Goal: Task Accomplishment & Management: Manage account settings

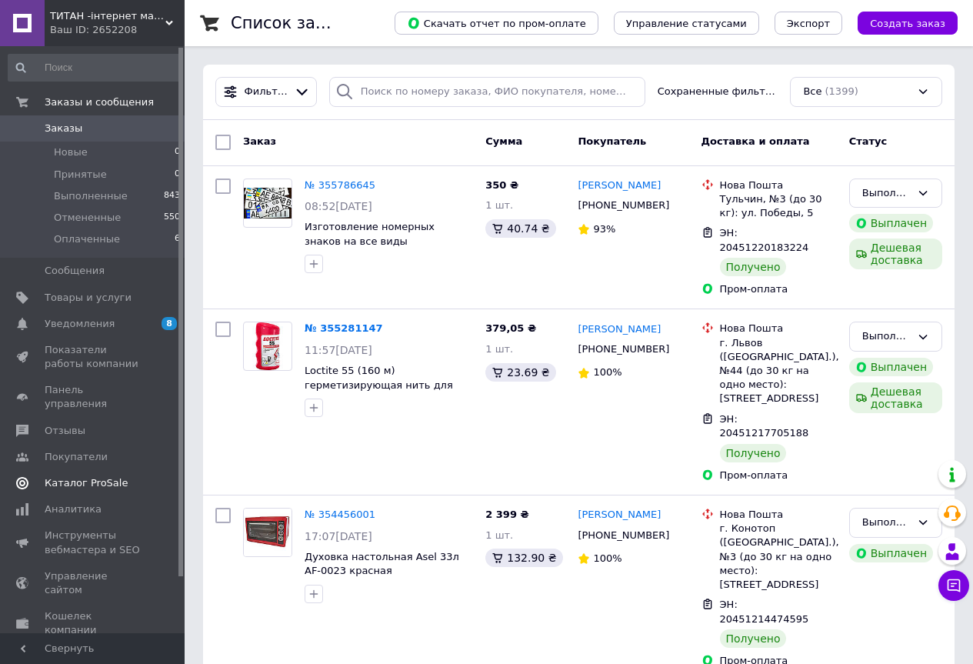
click at [68, 476] on span "Каталог ProSale" at bounding box center [86, 483] width 83 height 14
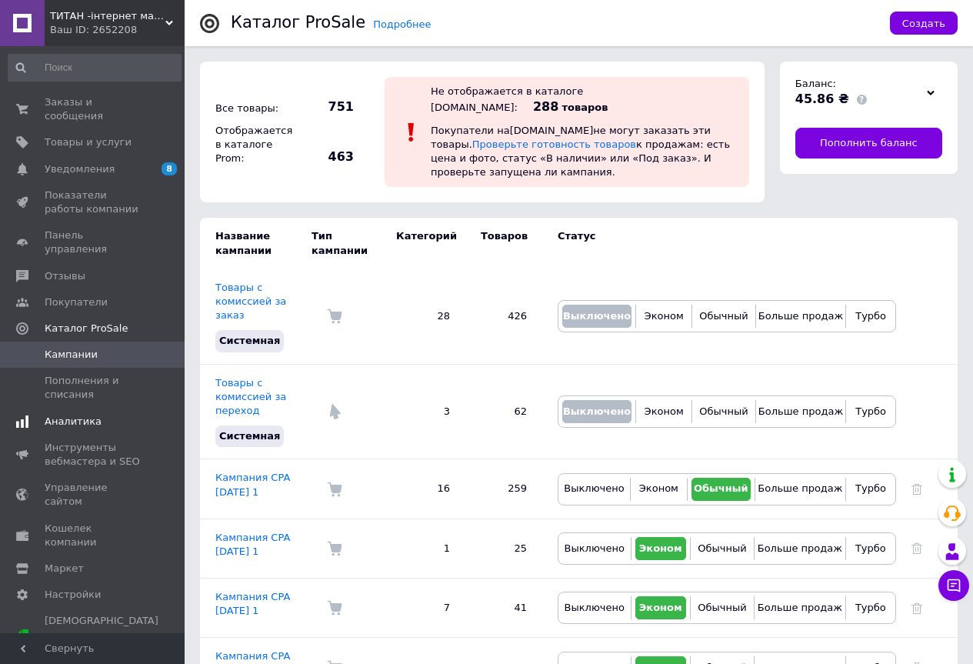
click at [84, 414] on span "Аналитика" at bounding box center [73, 421] width 57 height 14
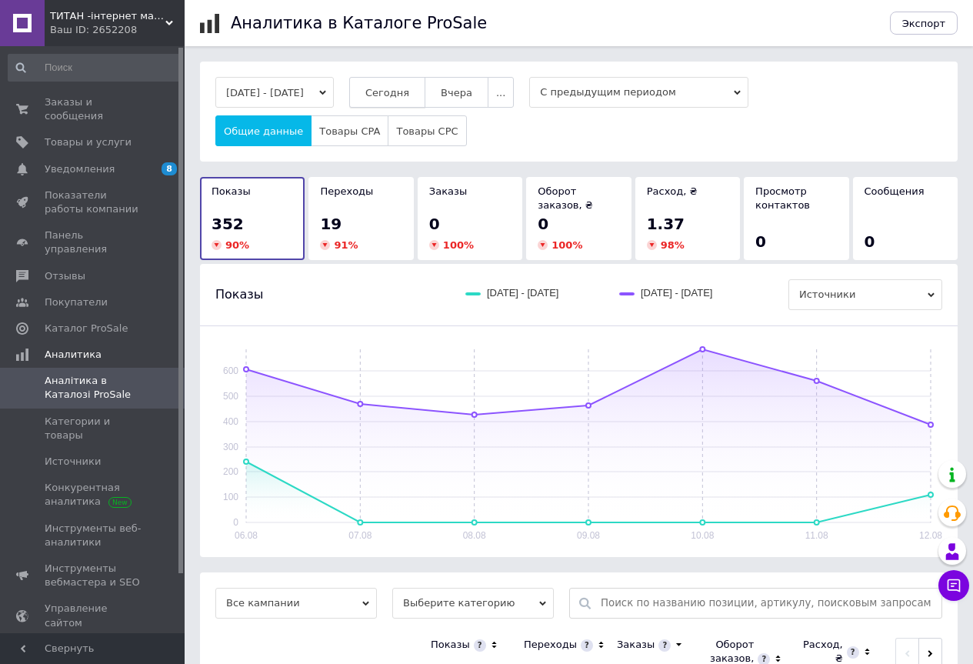
click at [409, 92] on span "Сегодня" at bounding box center [387, 93] width 44 height 12
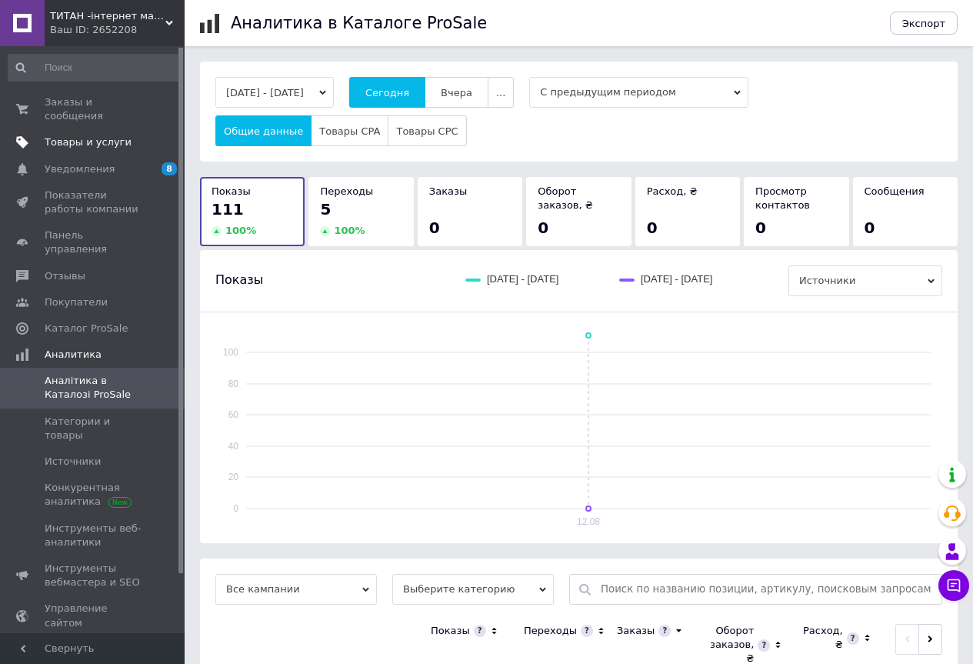
click at [65, 129] on link "Товары и услуги" at bounding box center [94, 142] width 189 height 26
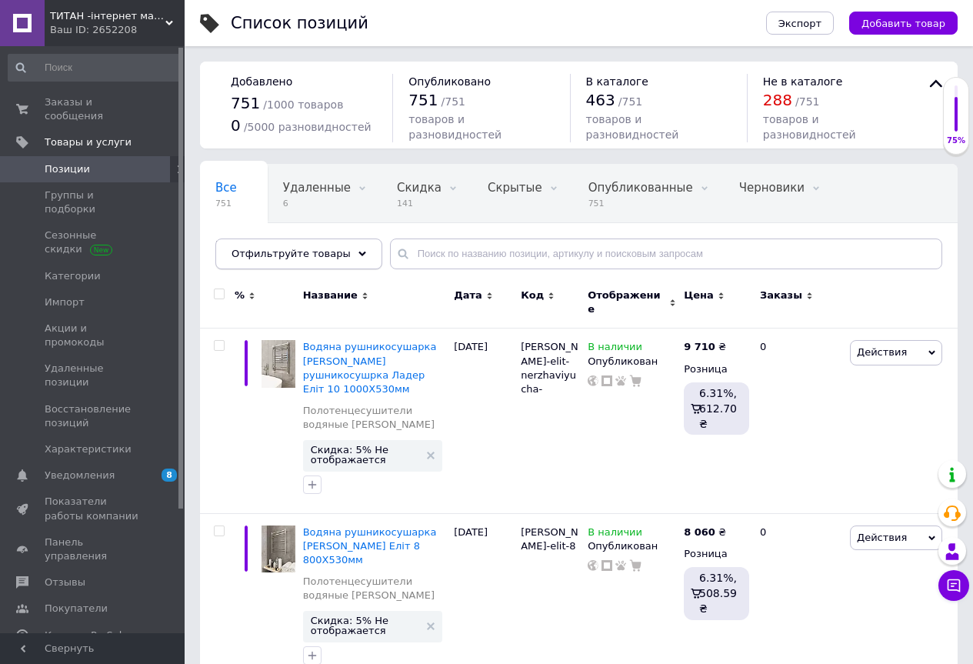
click at [335, 248] on div "Отфильтруйте товары" at bounding box center [298, 253] width 167 height 31
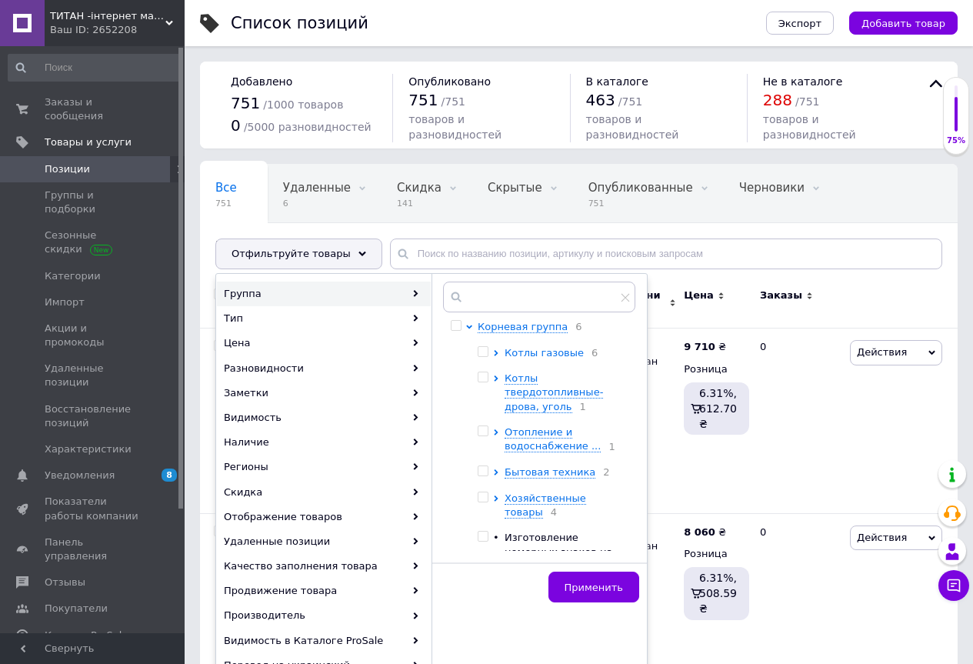
click at [531, 352] on span "Котлы газовые" at bounding box center [543, 353] width 79 height 12
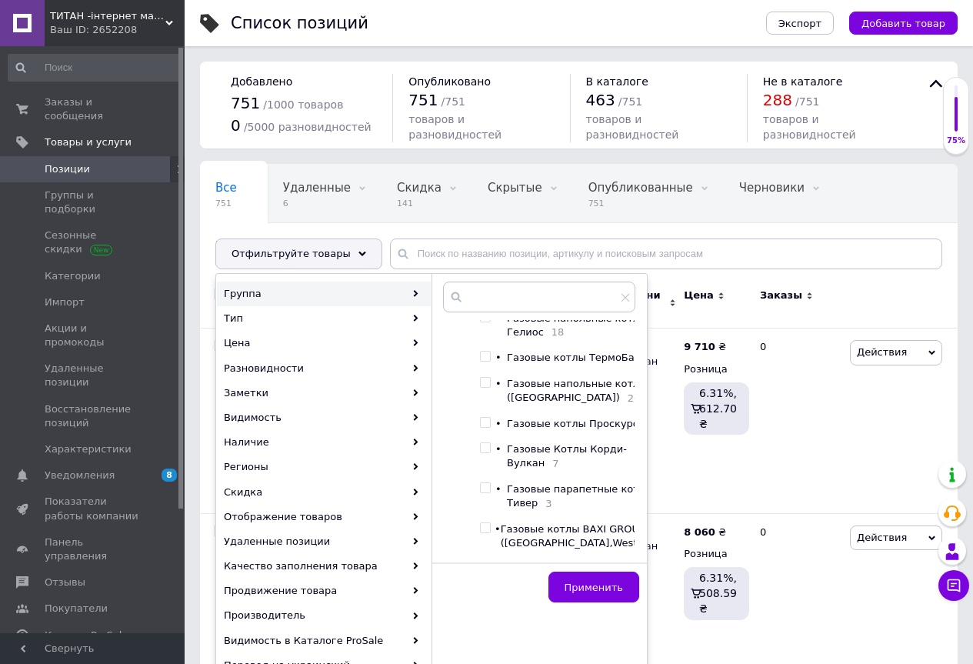
scroll to position [231, 0]
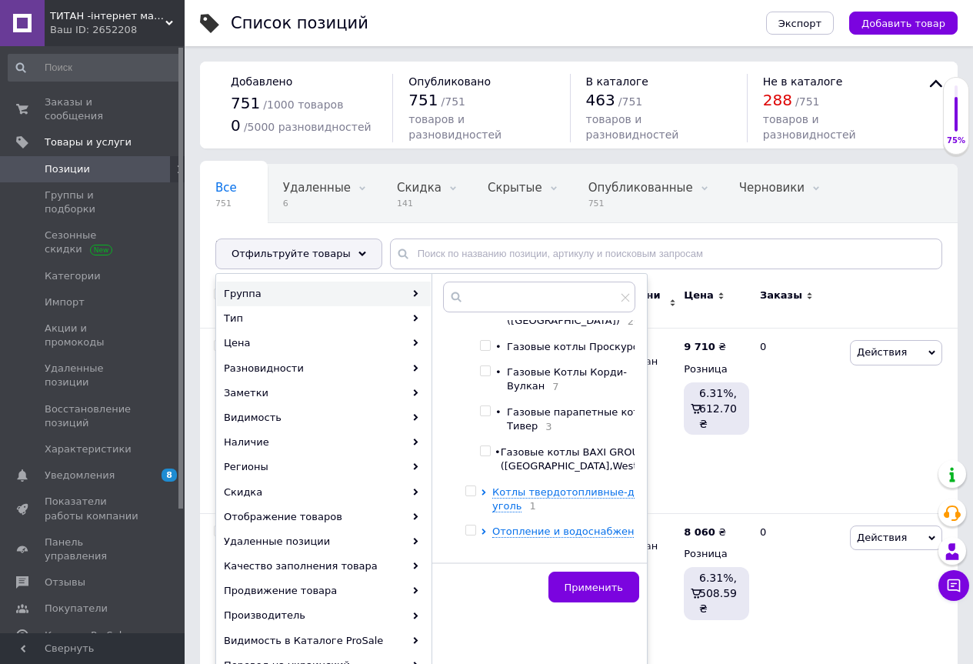
click at [495, 354] on div at bounding box center [487, 347] width 15 height 15
click at [490, 351] on input "checkbox" at bounding box center [485, 346] width 10 height 10
checkbox input "true"
click at [594, 583] on span "Применить" at bounding box center [593, 587] width 58 height 12
